Goal: Task Accomplishment & Management: Complete application form

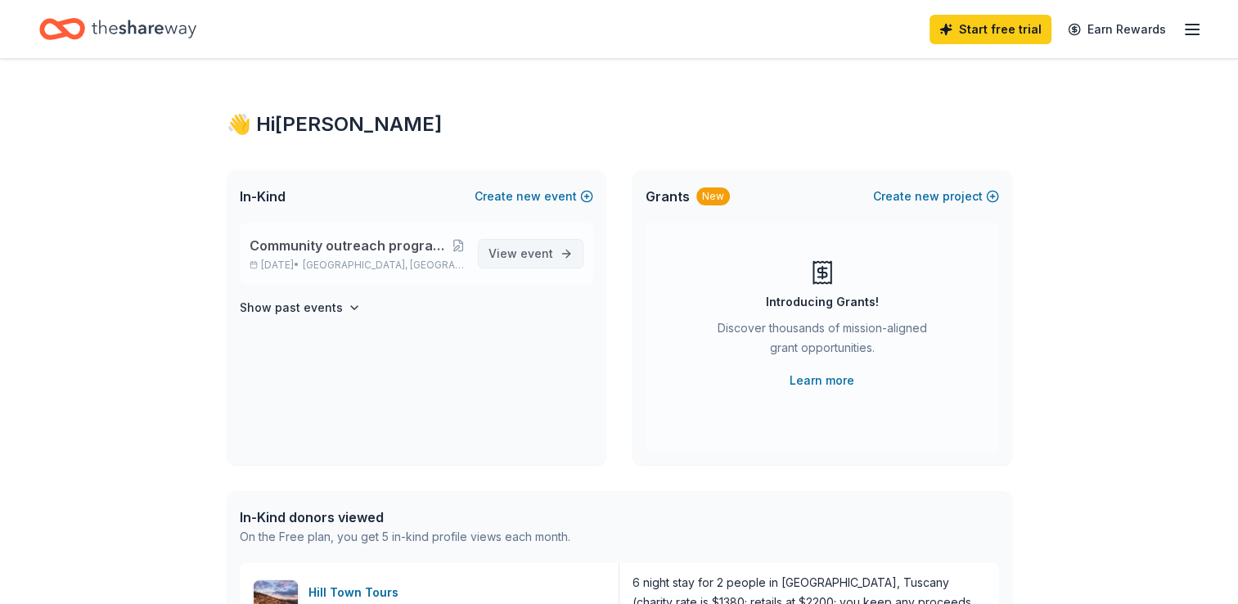
click at [503, 248] on span "View event" at bounding box center [521, 254] width 65 height 20
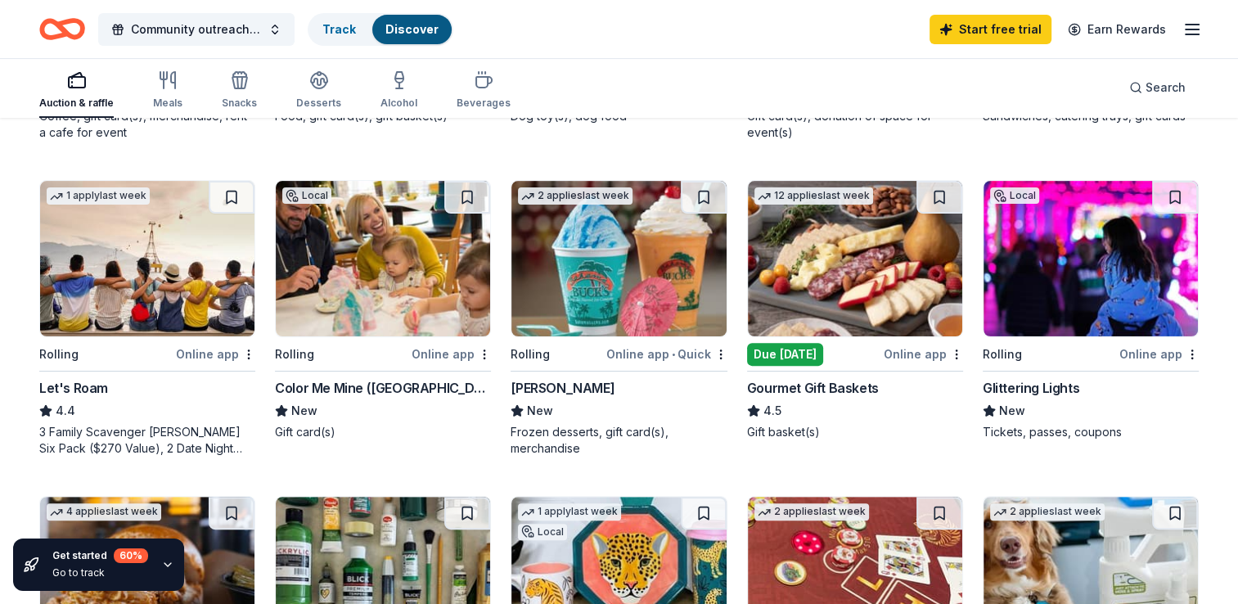
scroll to position [435, 0]
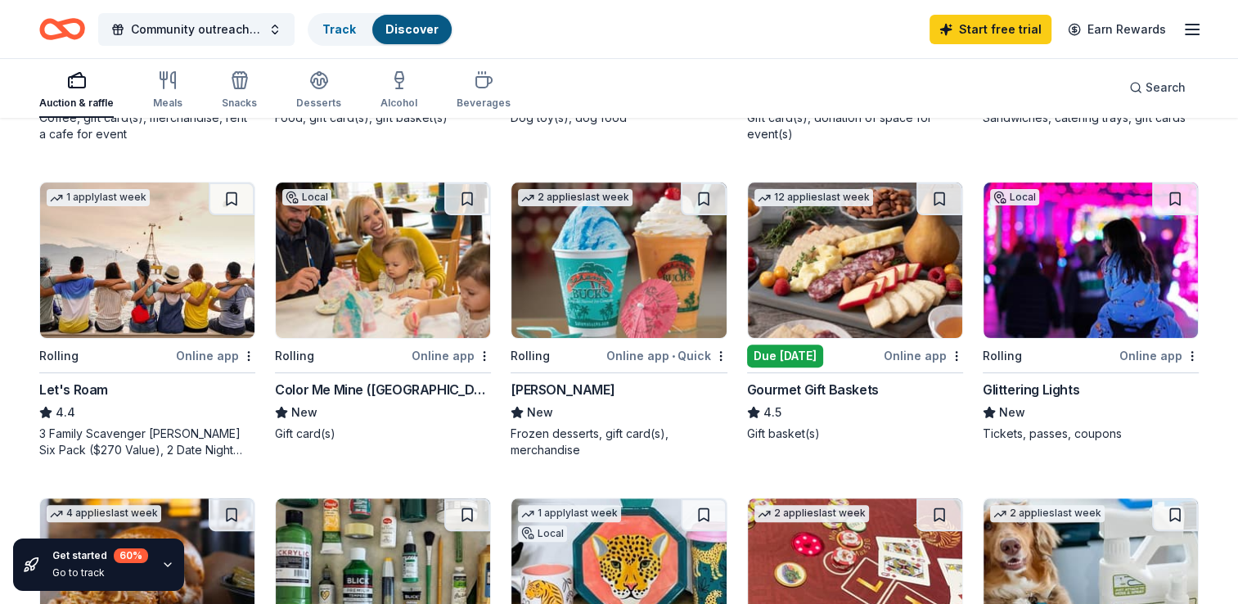
click at [307, 182] on div "Local" at bounding box center [383, 260] width 216 height 157
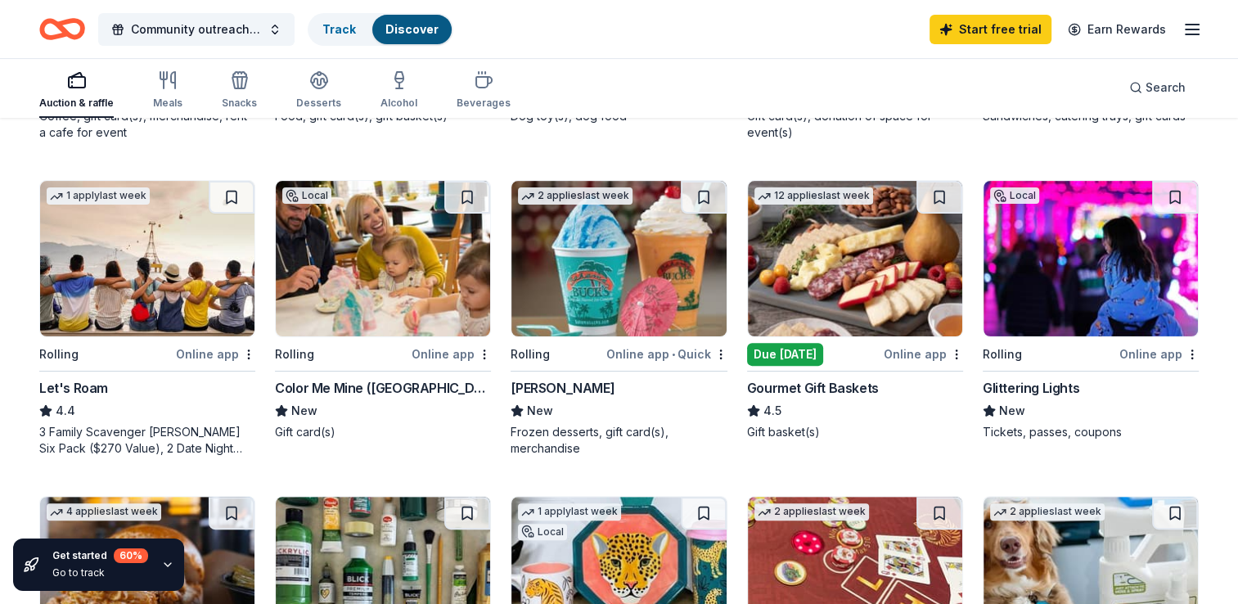
click at [782, 345] on div "Due today" at bounding box center [785, 354] width 76 height 23
click at [169, 429] on div "3 Family Scavenger Hunt Six Pack ($270 Value), 2 Date Night Scavenger Hunt Two …" at bounding box center [147, 440] width 216 height 33
click at [1075, 231] on img at bounding box center [1091, 258] width 214 height 155
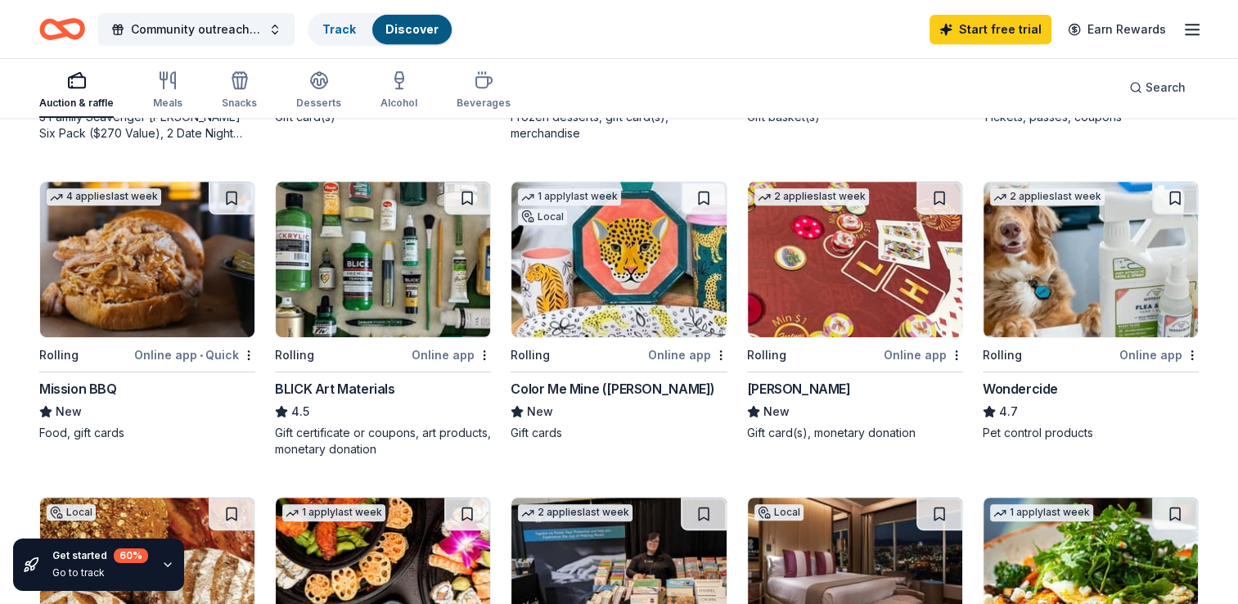
scroll to position [751, 0]
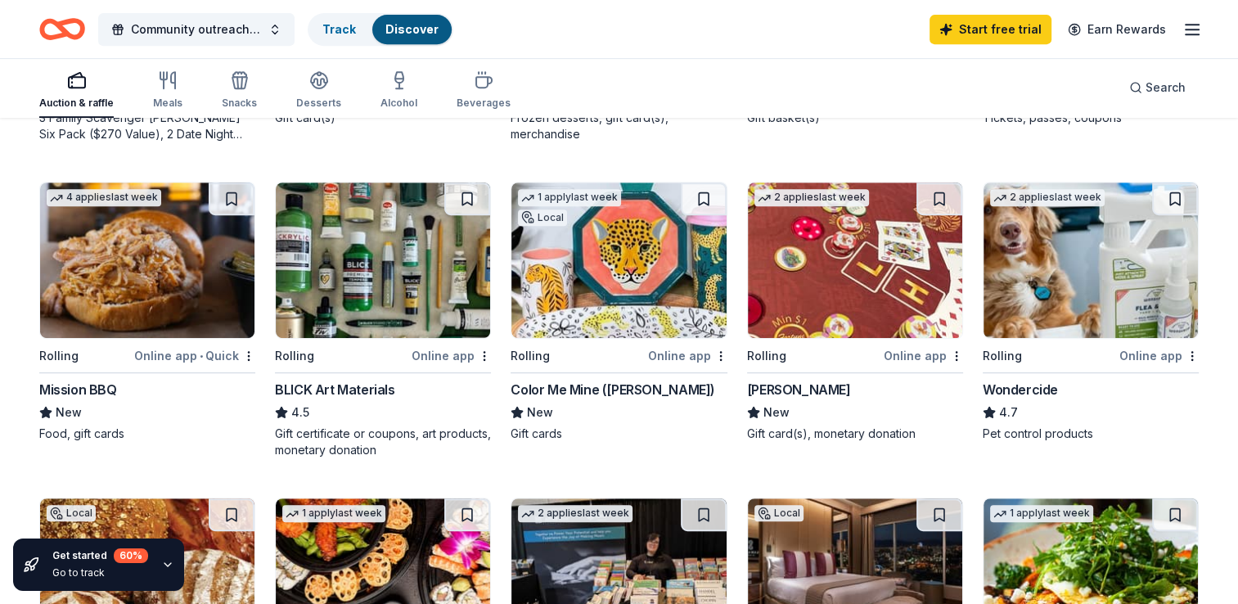
click at [164, 278] on img at bounding box center [147, 260] width 214 height 155
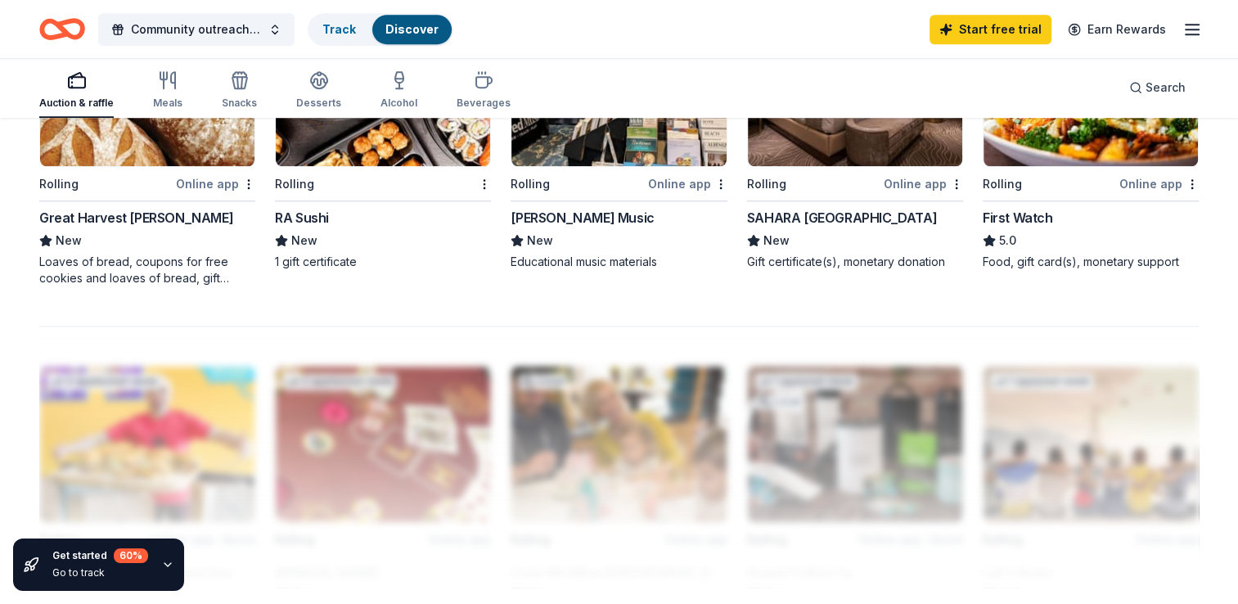
scroll to position [1242, 0]
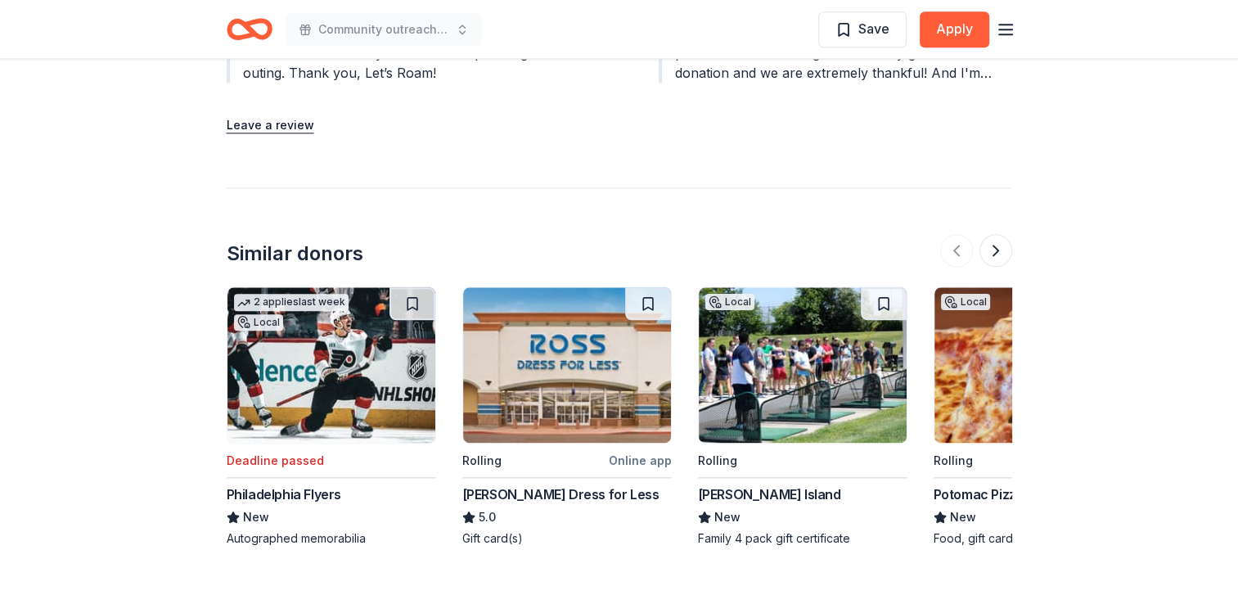
scroll to position [1949, 0]
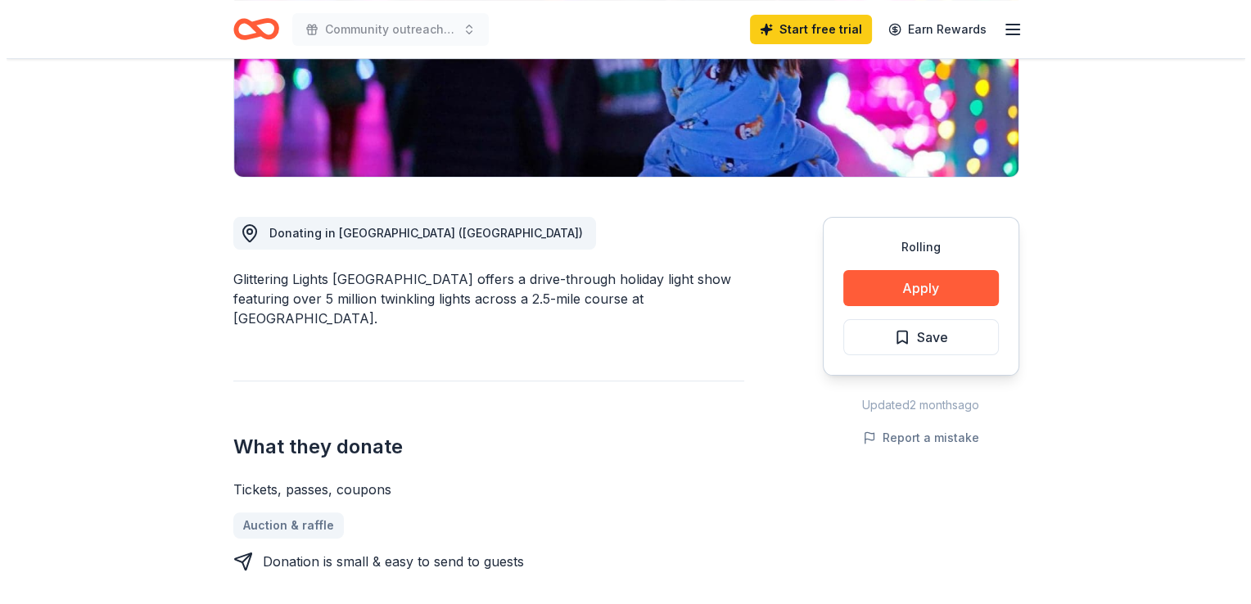
scroll to position [357, 0]
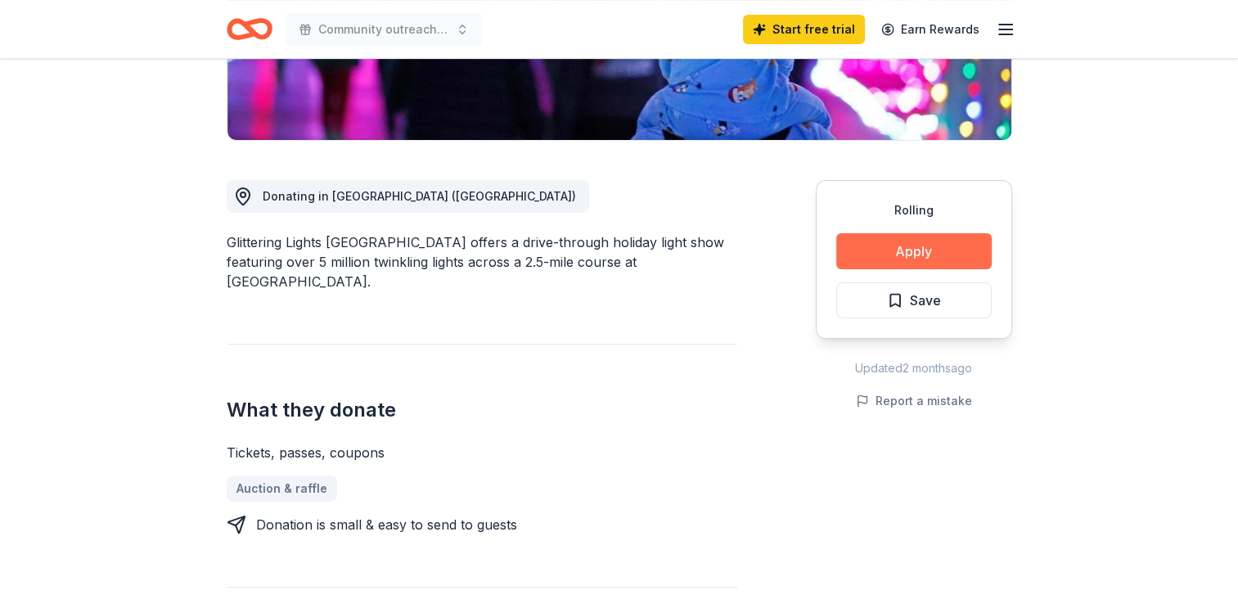
click at [875, 253] on button "Apply" at bounding box center [913, 251] width 155 height 36
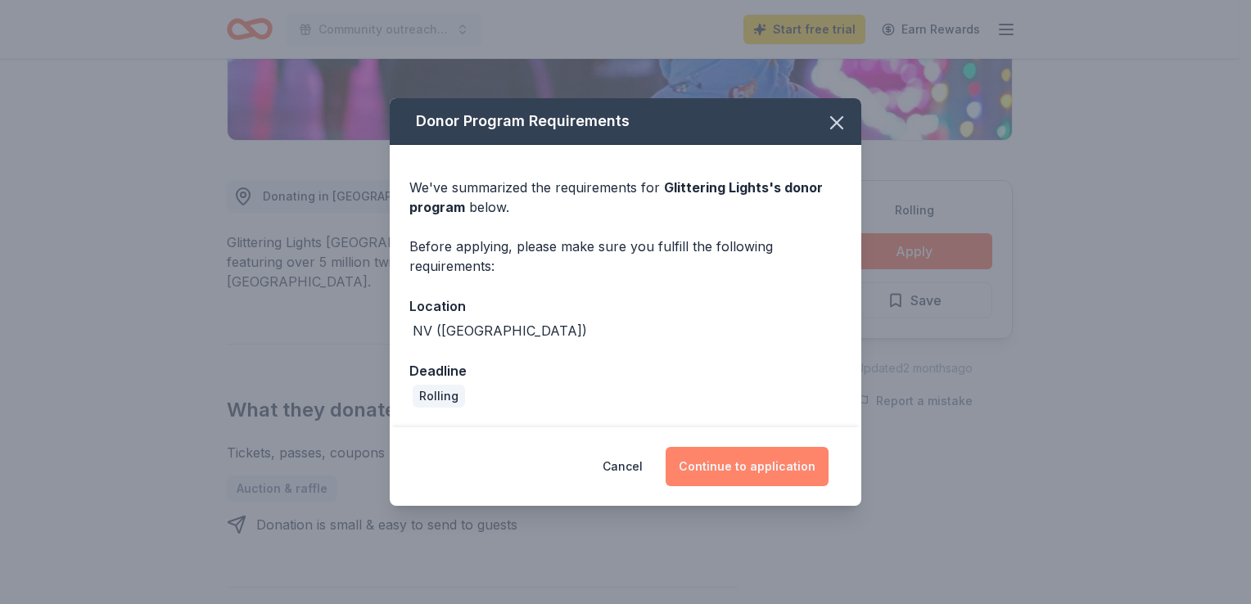
click at [756, 470] on button "Continue to application" at bounding box center [746, 466] width 163 height 39
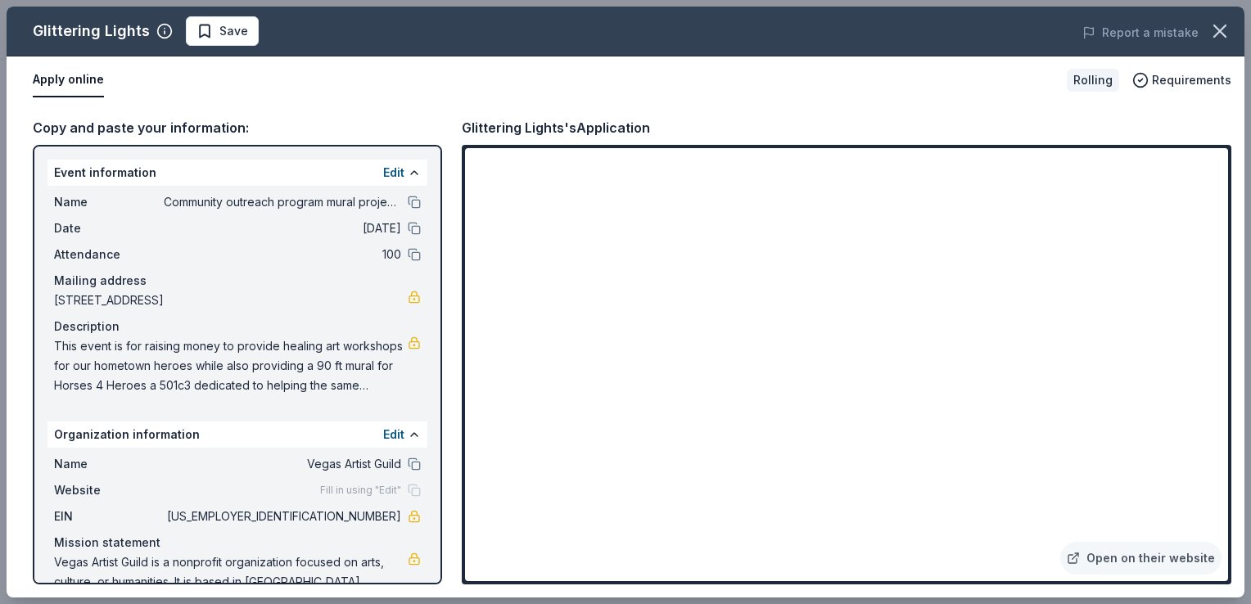
scroll to position [47, 0]
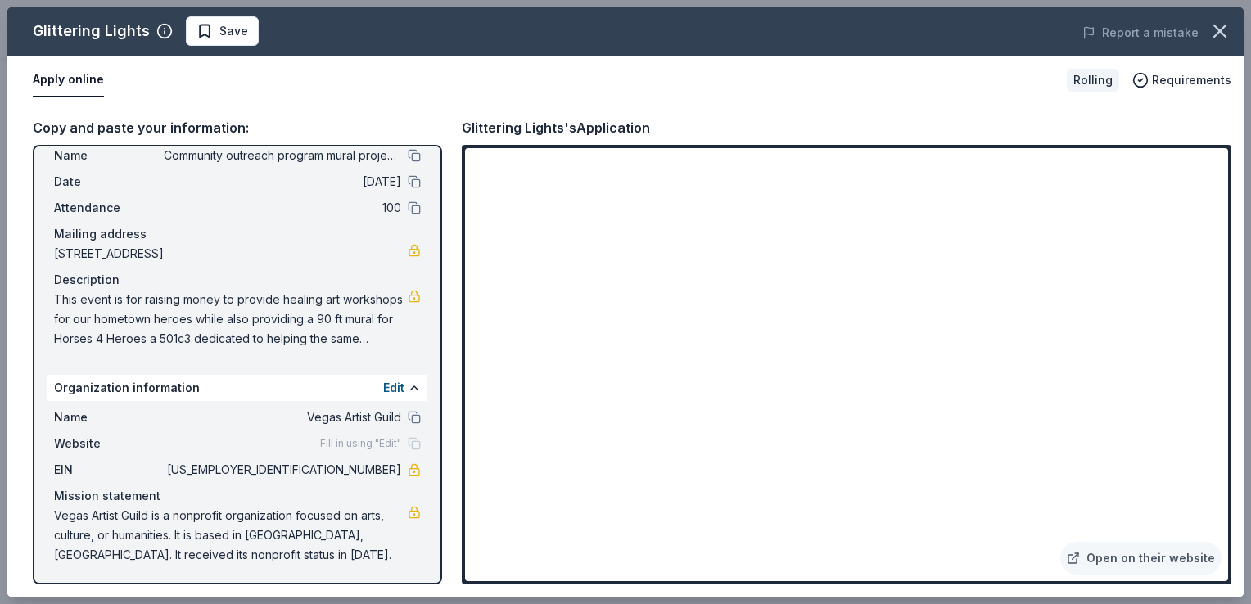
click at [187, 128] on div "Copy and paste your information:" at bounding box center [237, 127] width 409 height 21
click at [215, 212] on span "100" at bounding box center [282, 208] width 237 height 20
drag, startPoint x: 39, startPoint y: 149, endPoint x: 221, endPoint y: 196, distance: 187.8
click at [221, 196] on div "Event information Edit Name Community outreach program mural project for first …" at bounding box center [237, 364] width 409 height 439
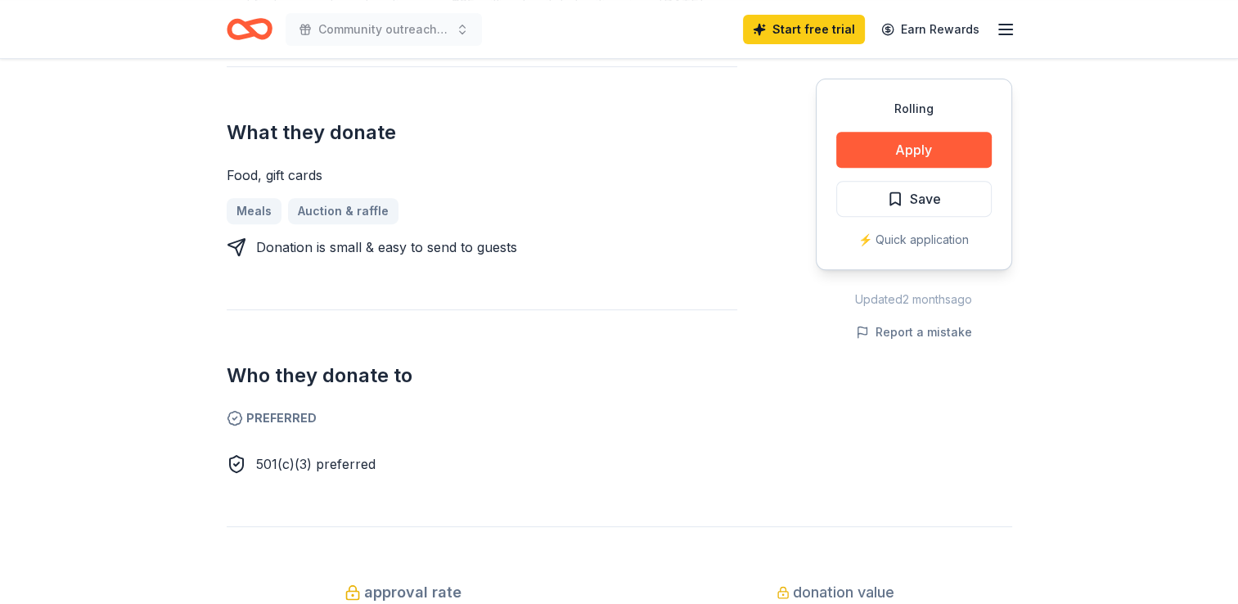
scroll to position [655, 0]
